Goal: Use online tool/utility: Utilize a website feature to perform a specific function

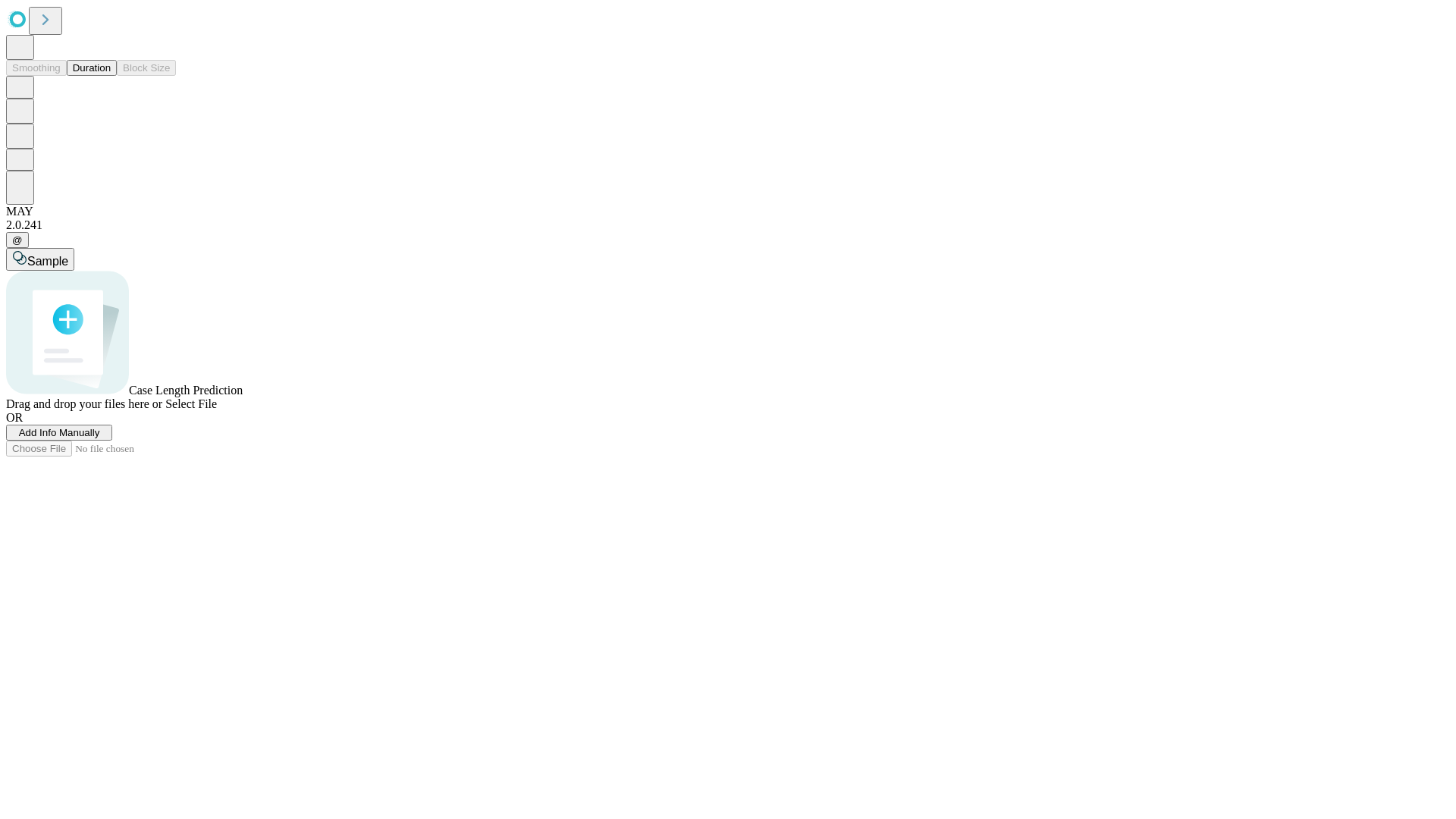
click at [111, 76] on button "Duration" at bounding box center [91, 68] width 50 height 16
click at [217, 410] on span "Select File" at bounding box center [191, 403] width 52 height 13
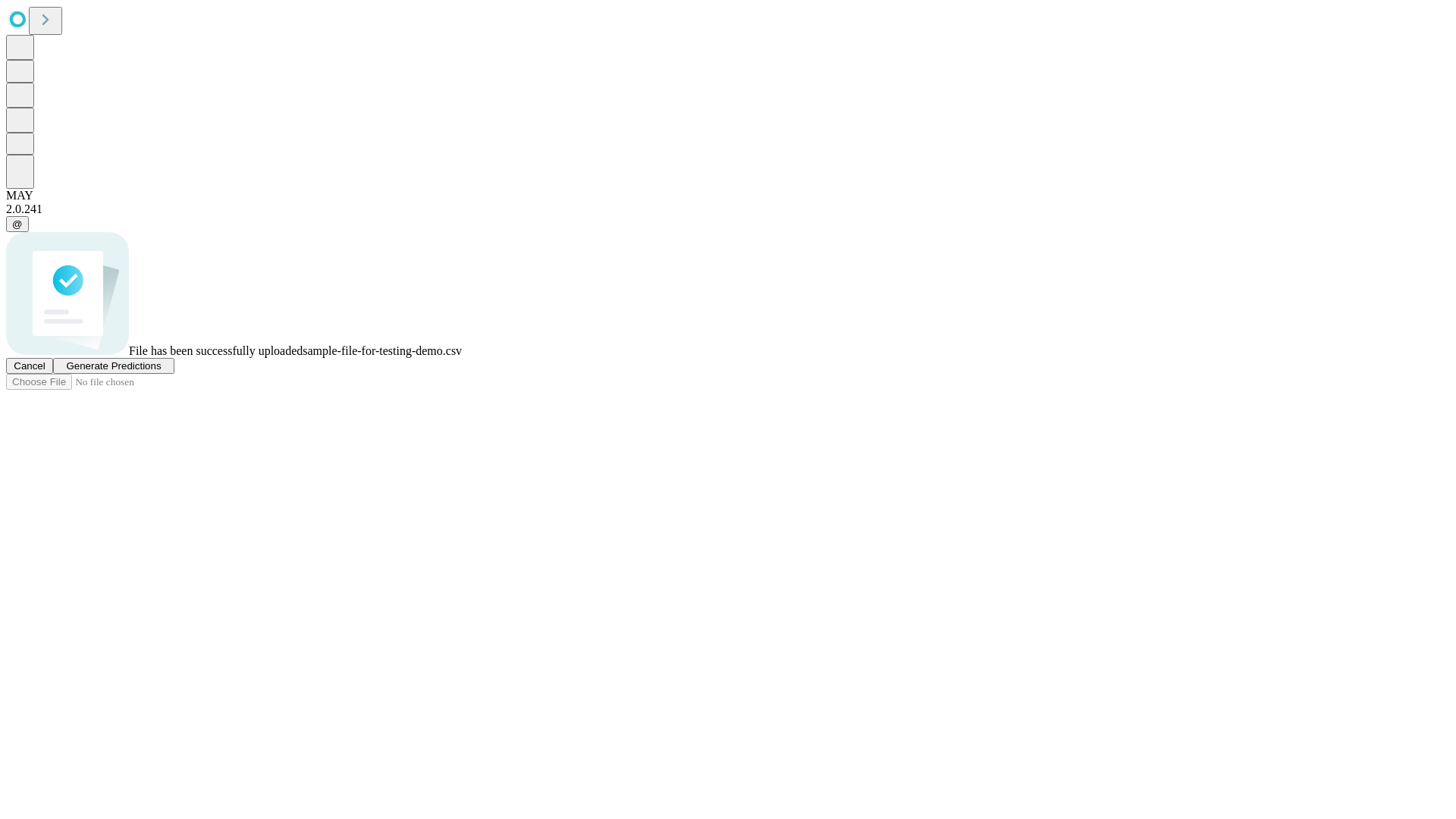
click at [161, 372] on span "Generate Predictions" at bounding box center [113, 365] width 95 height 11
